Goal: Information Seeking & Learning: Find specific fact

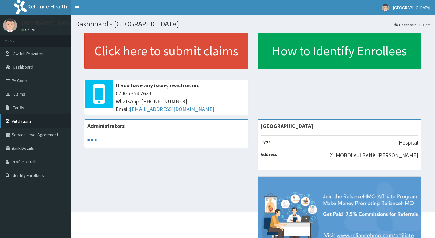
click at [31, 120] on link "Validations" at bounding box center [35, 121] width 71 height 14
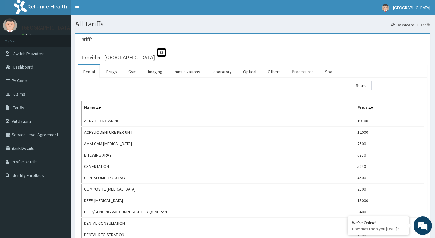
click at [312, 70] on link "Procedures" at bounding box center [303, 71] width 32 height 13
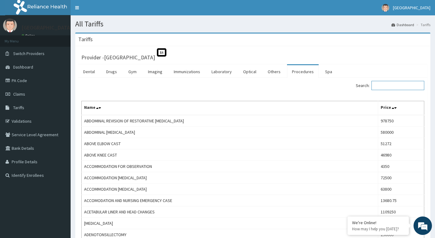
click at [389, 85] on input "Search:" at bounding box center [397, 85] width 53 height 9
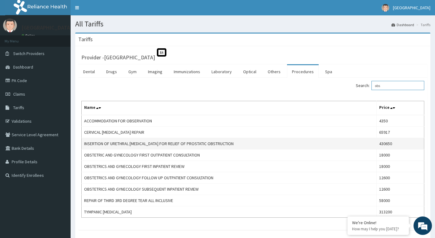
type input "obs"
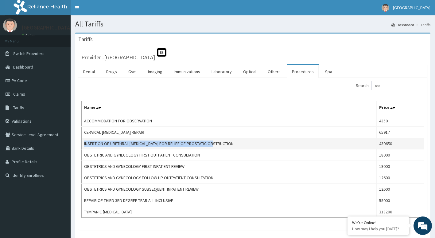
drag, startPoint x: 252, startPoint y: 146, endPoint x: 82, endPoint y: 146, distance: 170.6
click at [82, 146] on td "INSERTION OF URETHRAL [MEDICAL_DATA] FOR RELIEF OF PROSTATIC OBSTRUCTION" at bounding box center [229, 143] width 295 height 11
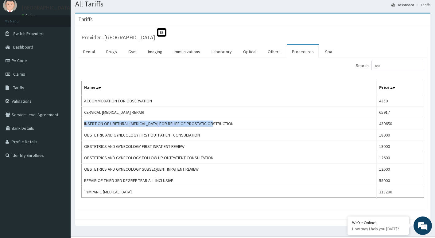
scroll to position [34, 0]
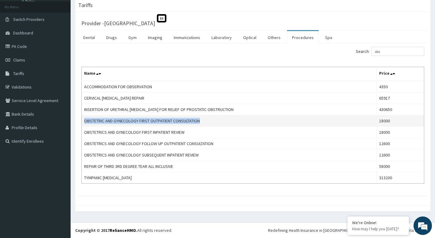
drag, startPoint x: 204, startPoint y: 119, endPoint x: 82, endPoint y: 125, distance: 122.3
click at [82, 125] on td "OBSTETRIC AND GYNECOLOGY FIRST OUTPATIENT CONSULTATION" at bounding box center [229, 120] width 295 height 11
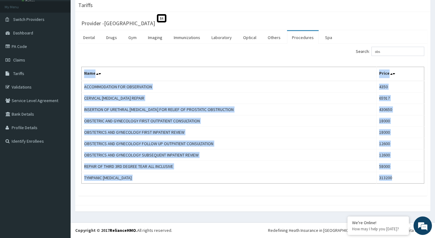
drag, startPoint x: 348, startPoint y: 187, endPoint x: 340, endPoint y: 218, distance: 31.4
click at [340, 218] on section "Tariffs Provider - Starcare International Hospital St Dental Drugs Gym Imaging …" at bounding box center [253, 108] width 364 height 228
click at [26, 86] on link "Validations" at bounding box center [35, 87] width 71 height 14
